Goal: Download file/media

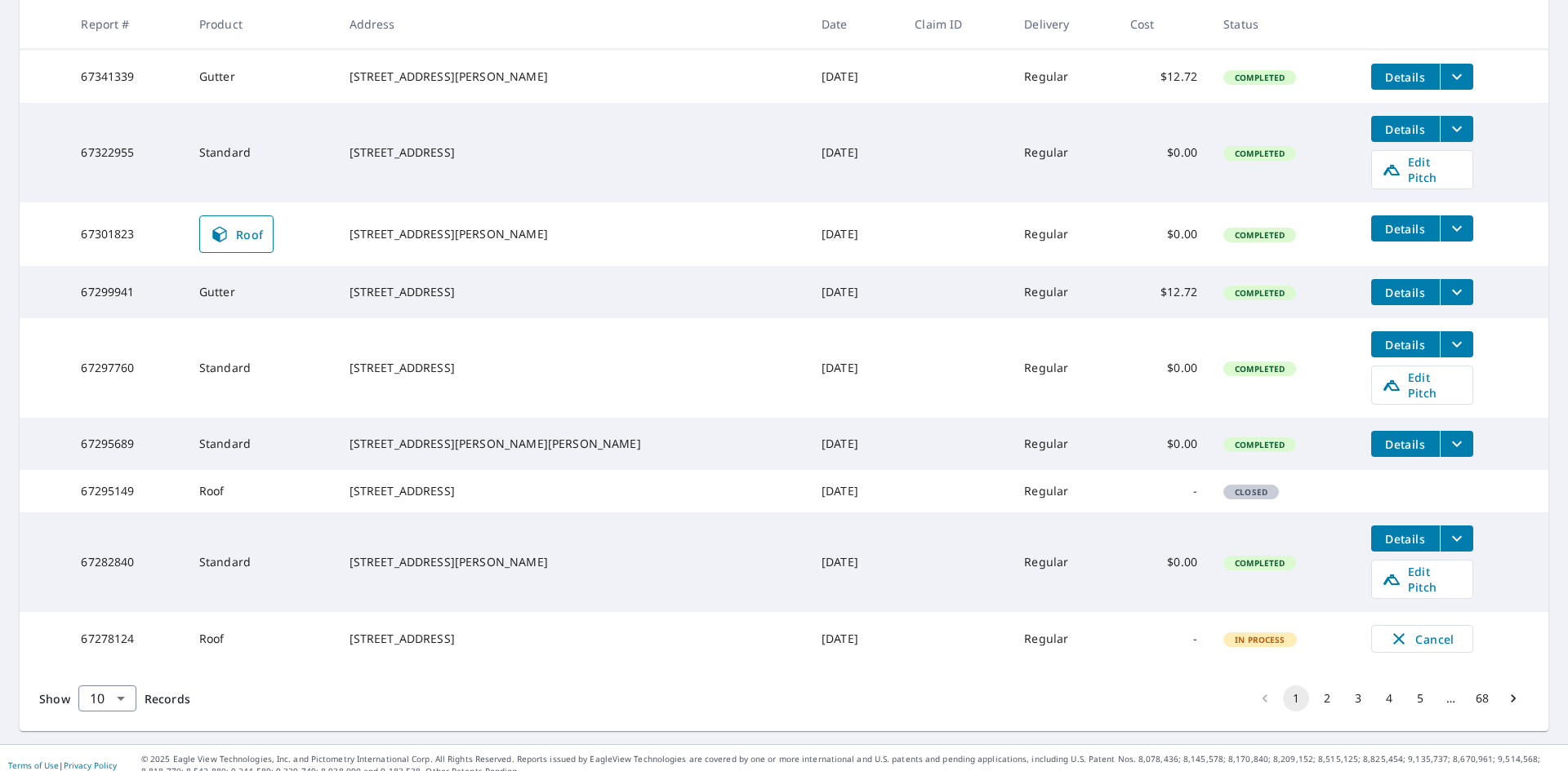
scroll to position [396, 0]
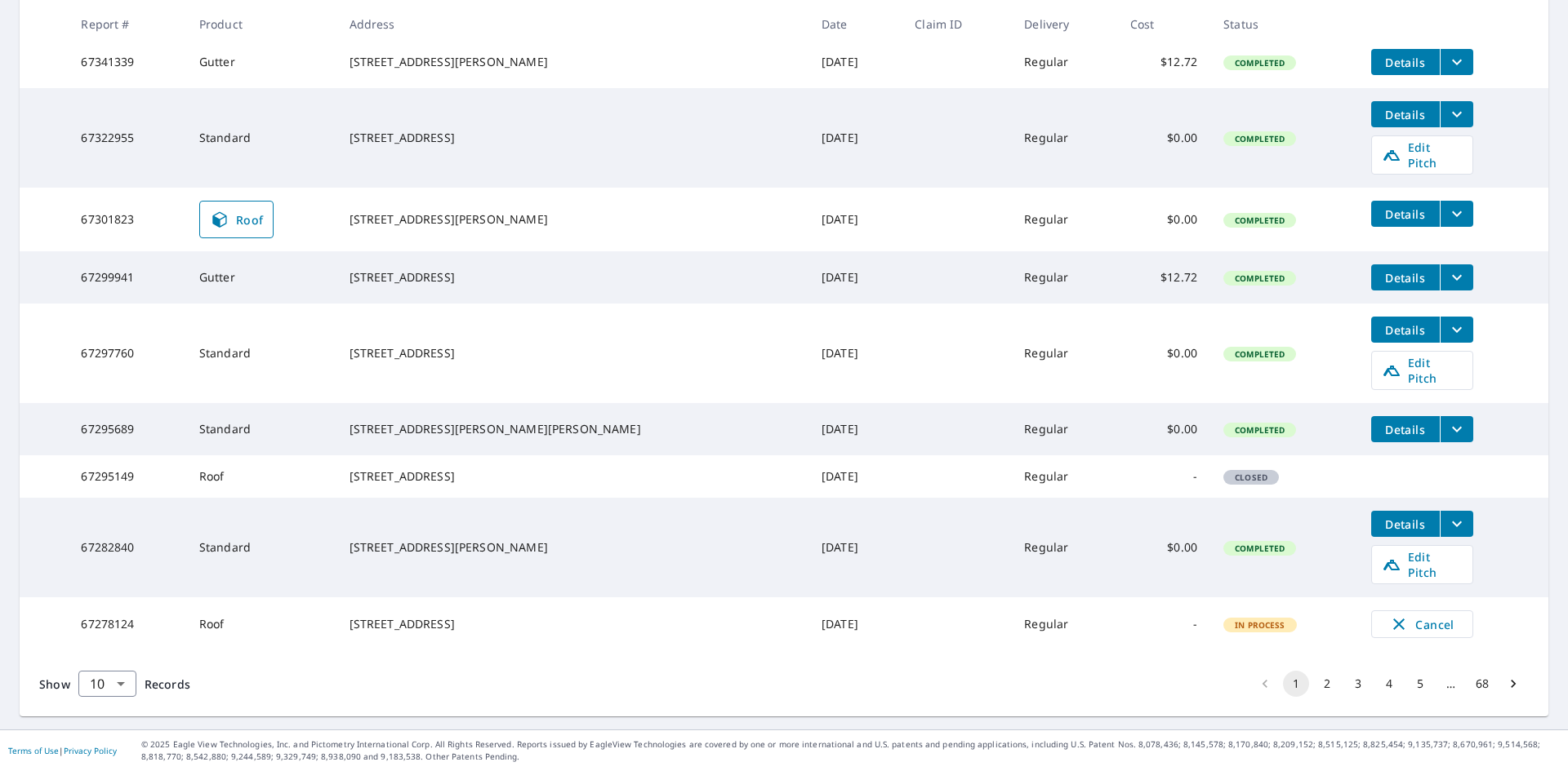
click at [1447, 419] on icon "filesDropdownBtn-67295689" at bounding box center [1456, 429] width 19 height 19
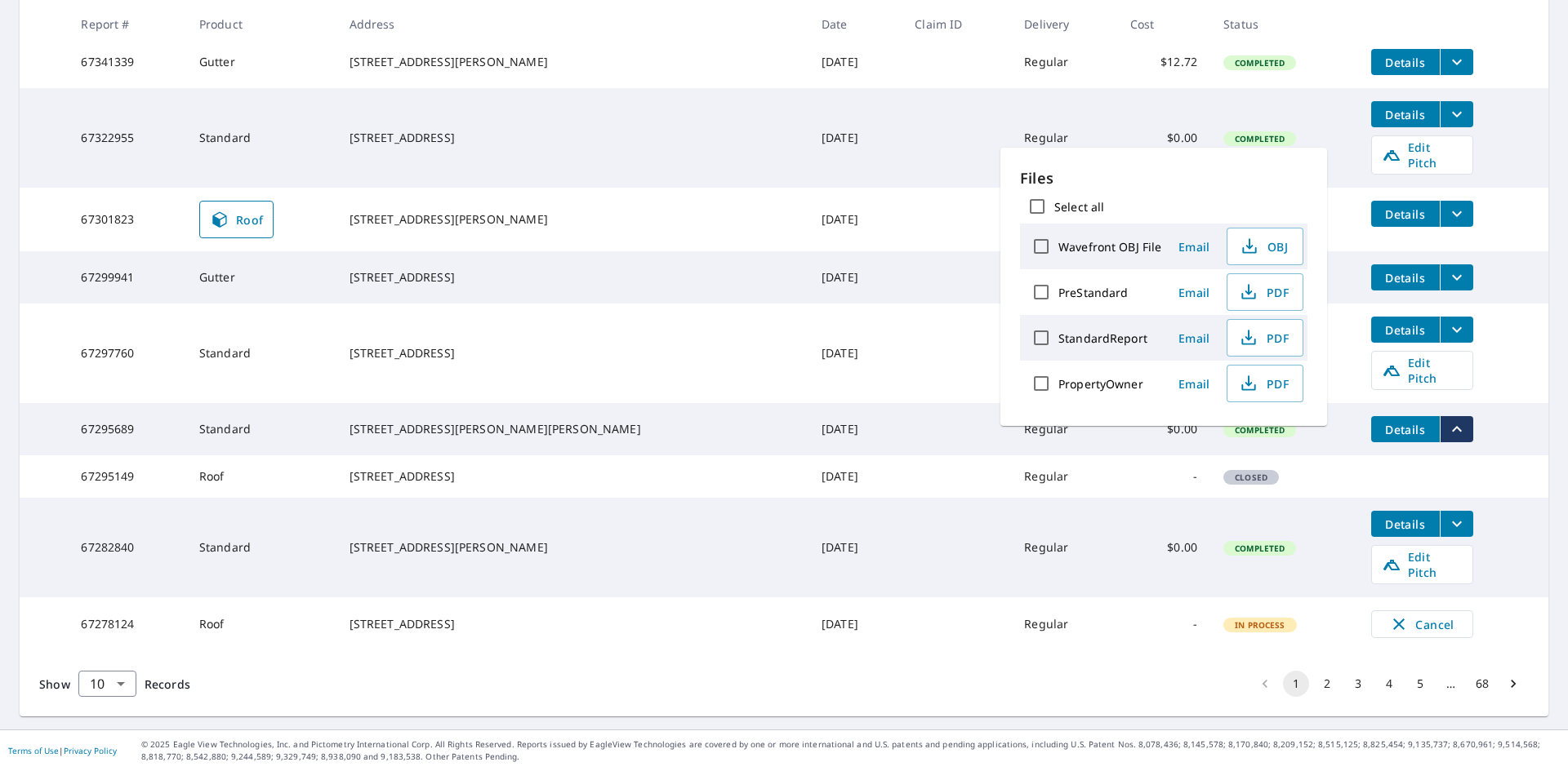
click at [1447, 419] on icon "filesDropdownBtn-67295689" at bounding box center [1456, 429] width 19 height 19
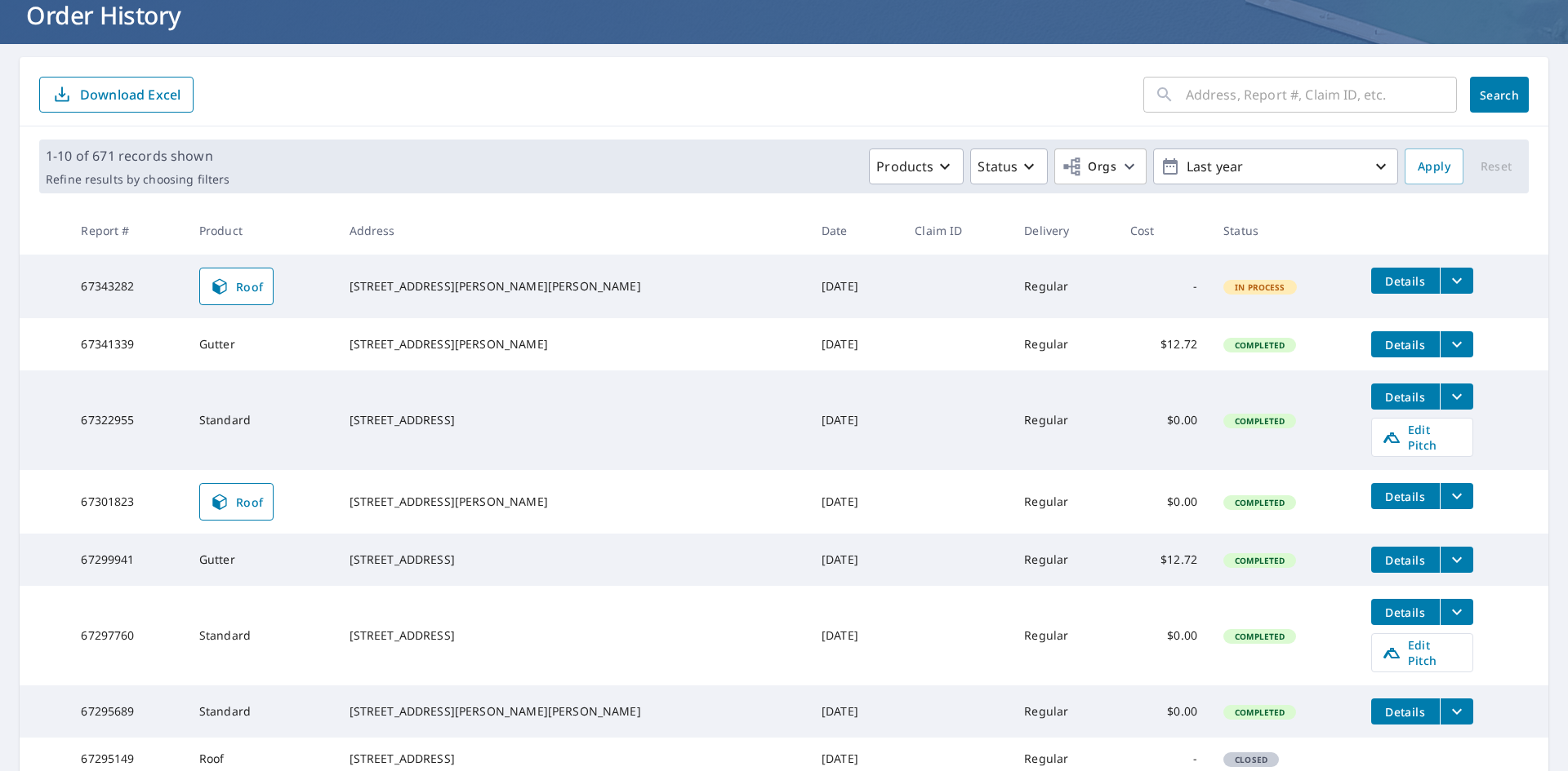
scroll to position [0, 0]
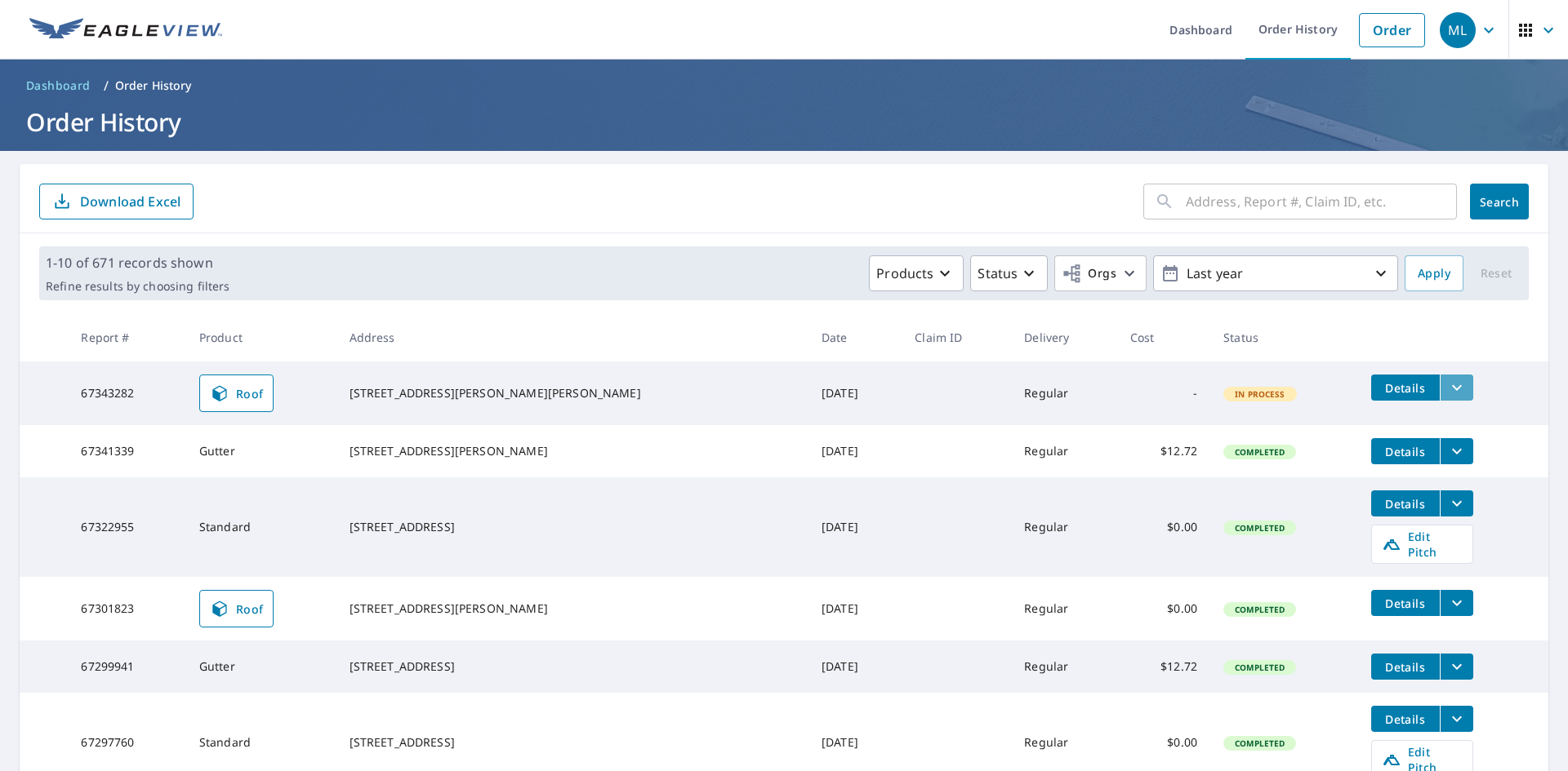
click at [1447, 388] on icon "filesDropdownBtn-67343282" at bounding box center [1456, 387] width 19 height 19
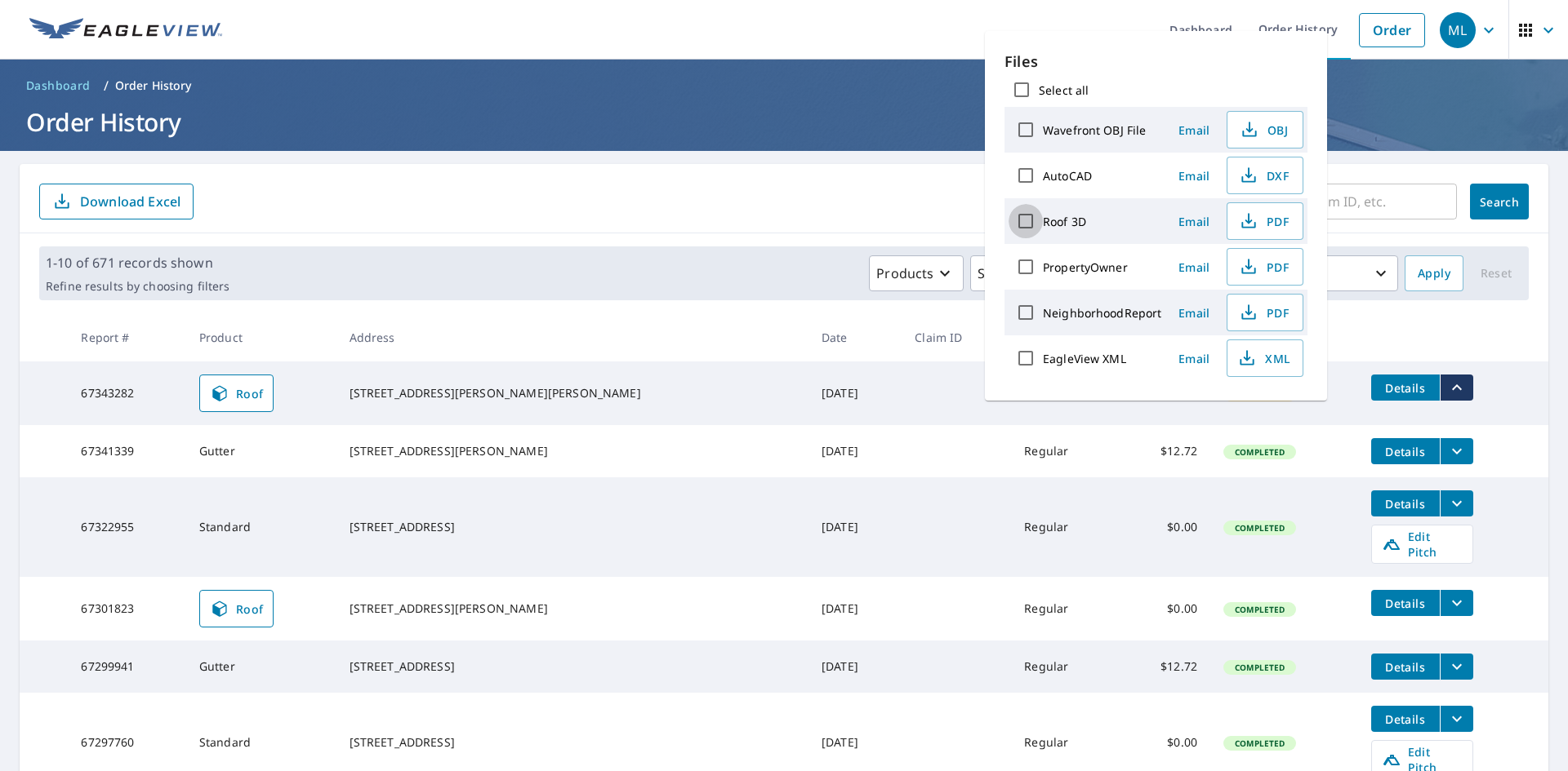
click at [1026, 222] on input "Roof 3D" at bounding box center [1026, 221] width 34 height 34
checkbox input "true"
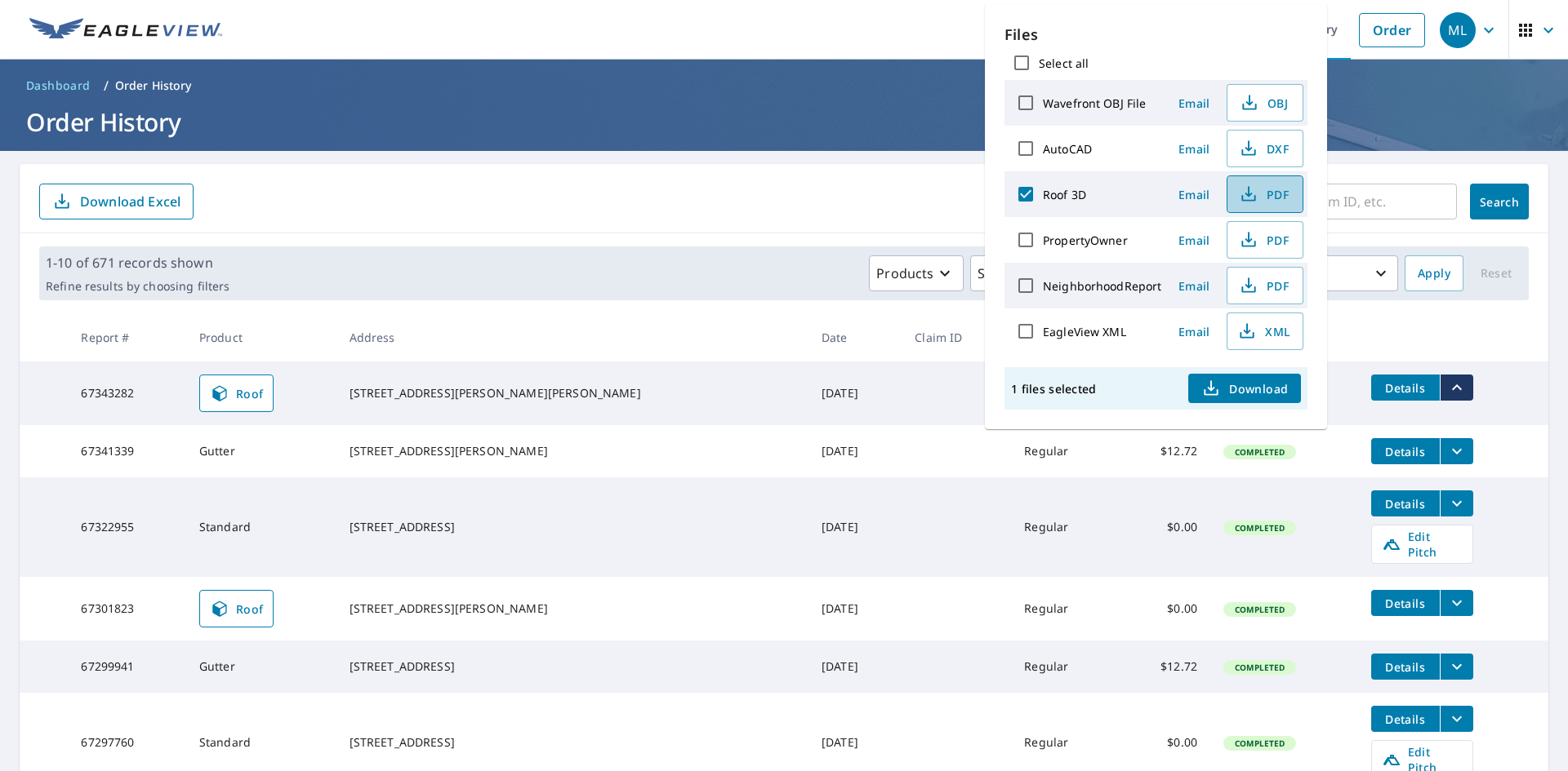
click at [1272, 197] on span "PDF" at bounding box center [1263, 194] width 52 height 19
drag, startPoint x: 399, startPoint y: 383, endPoint x: 491, endPoint y: 384, distance: 92.0
click at [491, 385] on div "[STREET_ADDRESS][PERSON_NAME][PERSON_NAME]" at bounding box center [572, 393] width 446 height 16
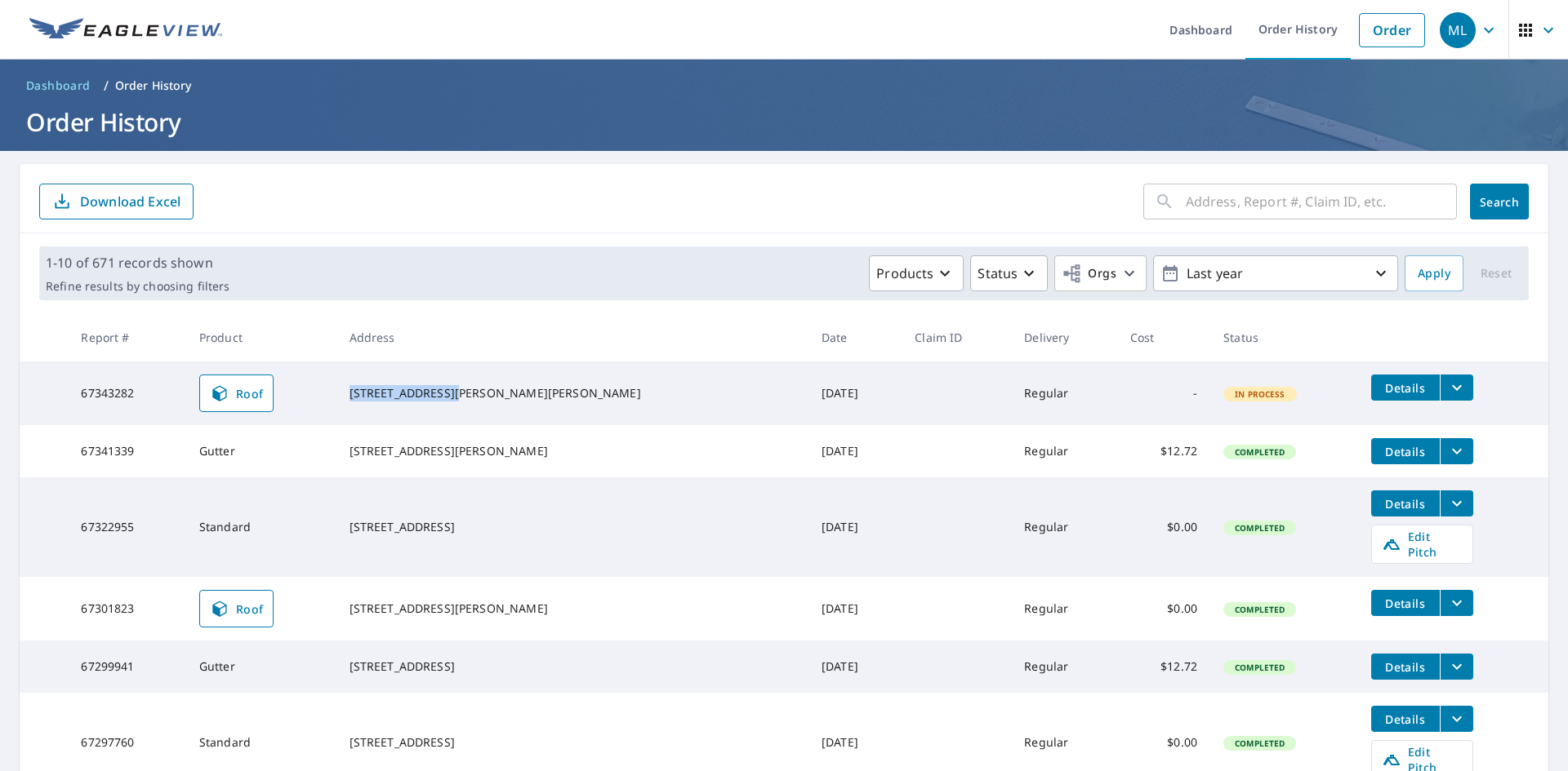
copy div "238 E Bancroft Dr"
click at [264, 385] on span "Roof" at bounding box center [237, 393] width 54 height 19
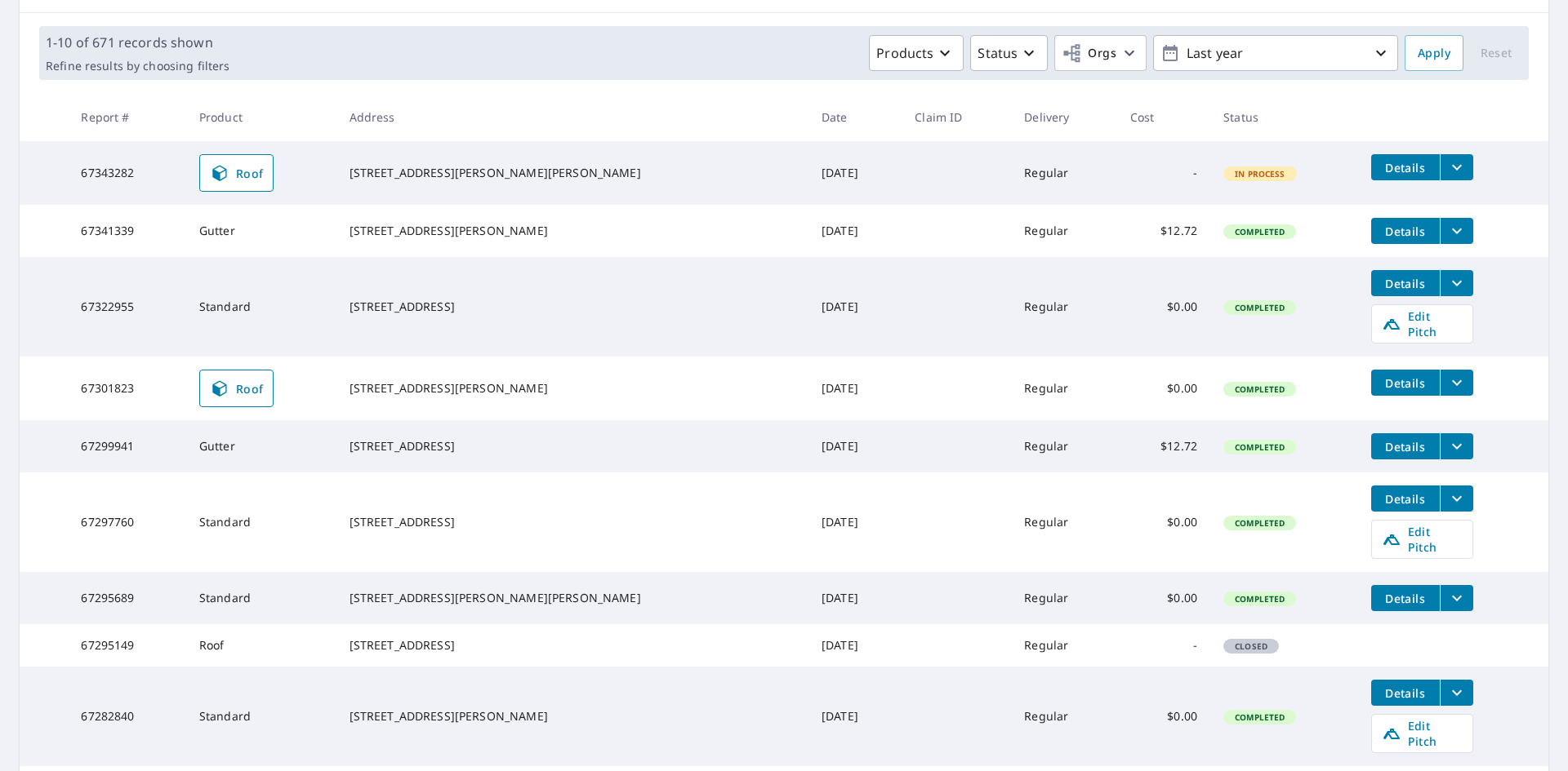
scroll to position [245, 0]
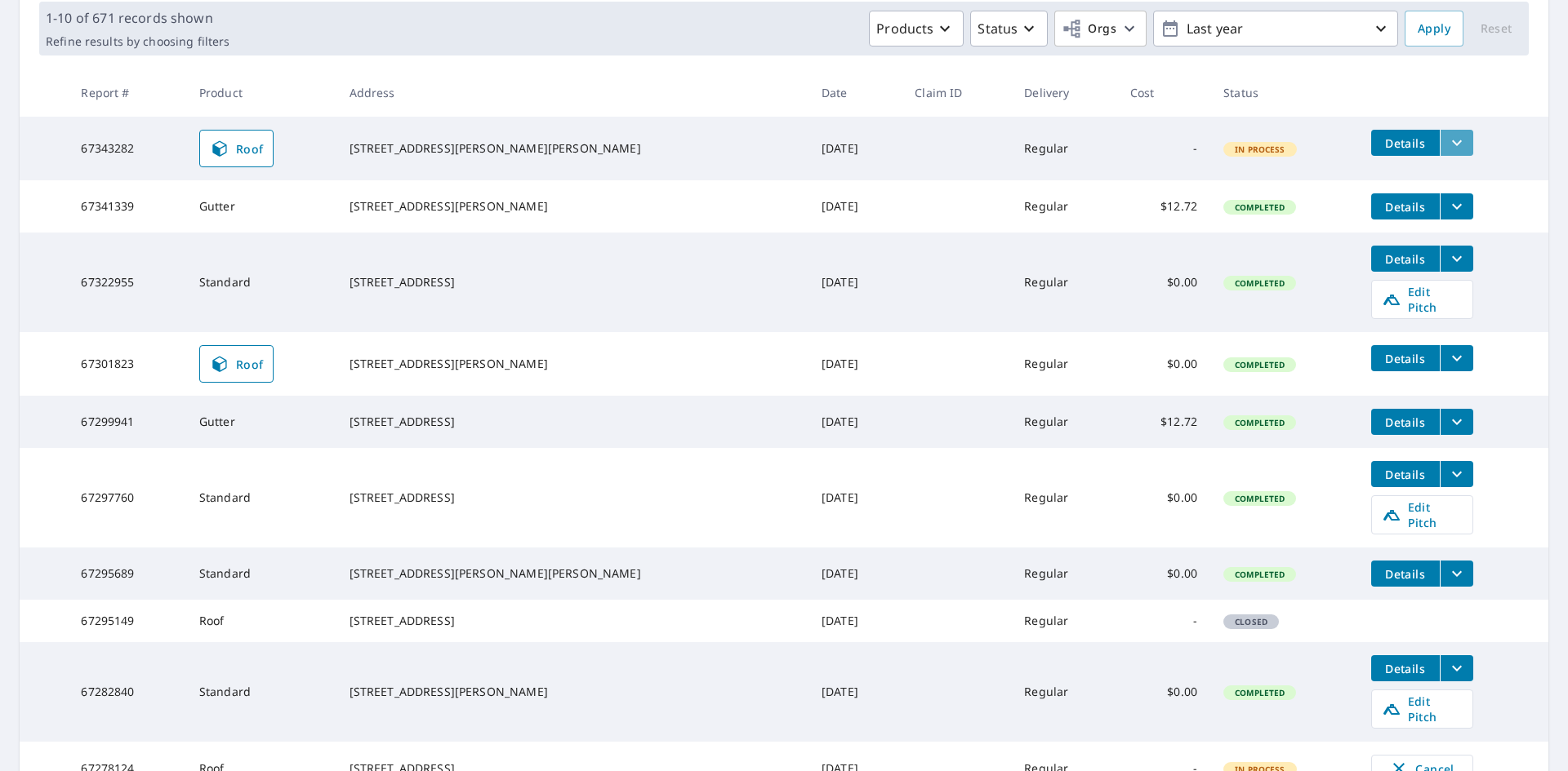
click at [1447, 141] on icon "filesDropdownBtn-67343282" at bounding box center [1456, 143] width 19 height 19
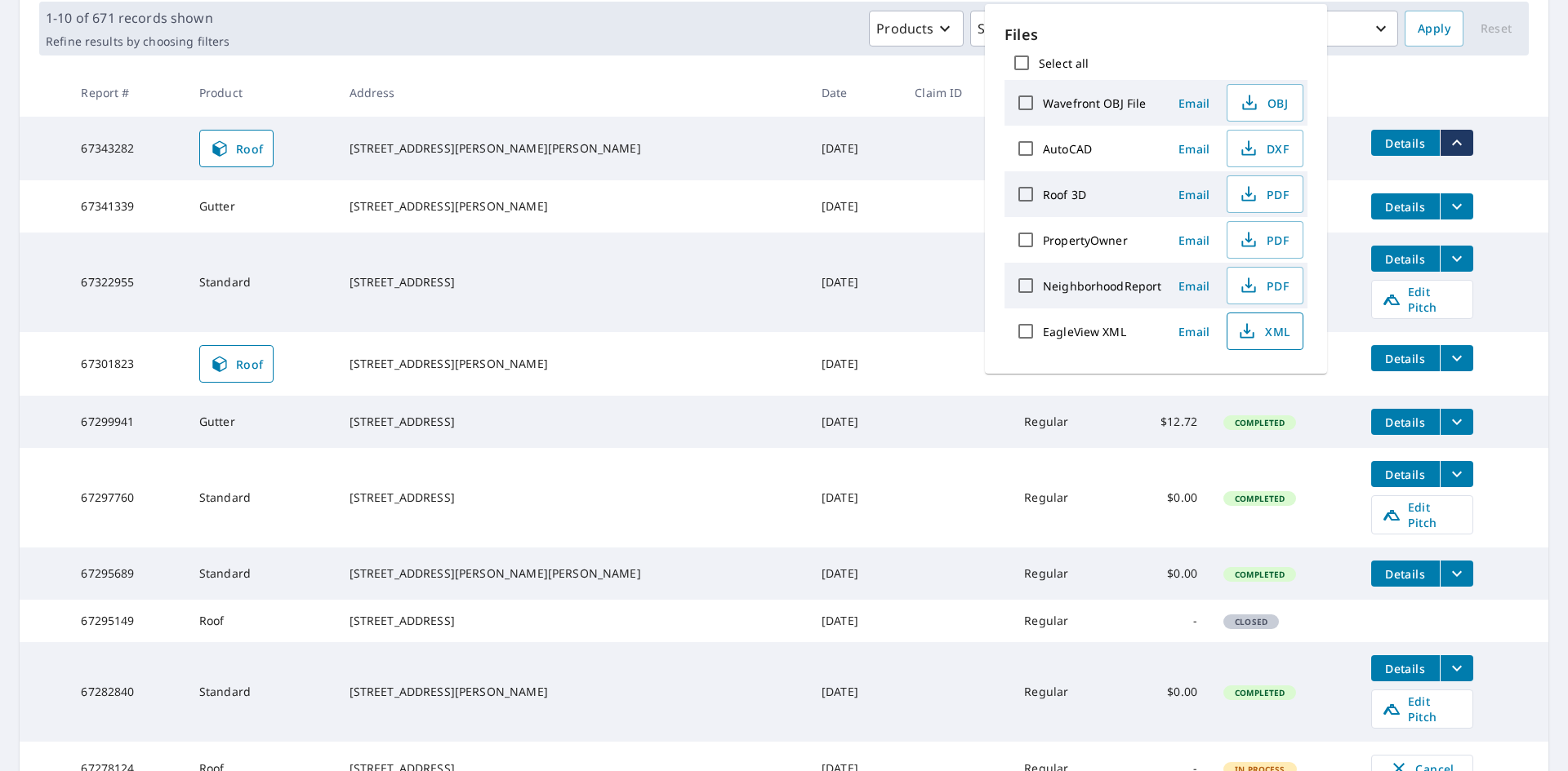
click at [1273, 332] on span "XML" at bounding box center [1263, 331] width 52 height 19
click at [592, 22] on div "Products Status Orgs Last year" at bounding box center [817, 29] width 1162 height 36
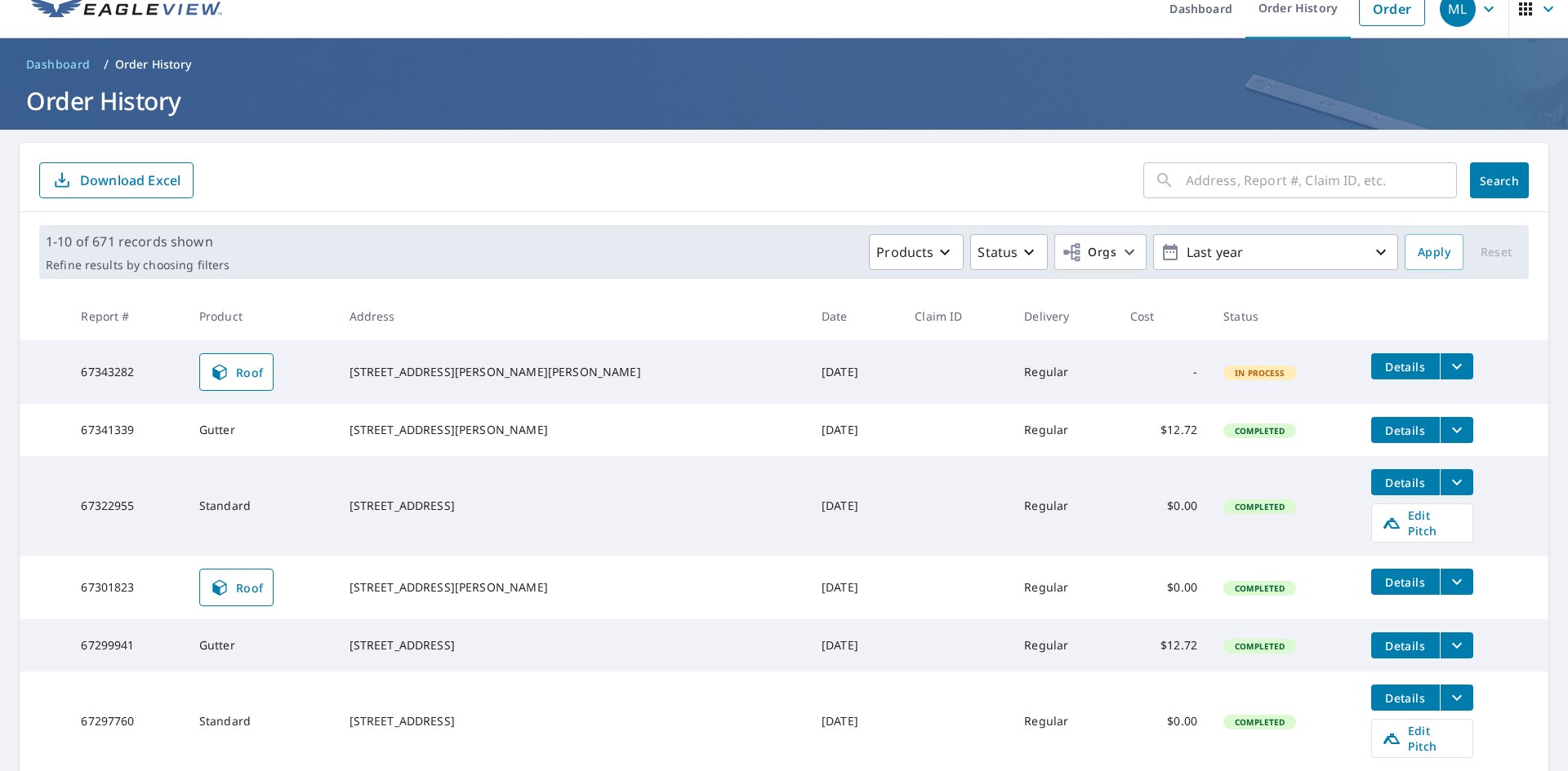
scroll to position [0, 0]
